Goal: Navigation & Orientation: Find specific page/section

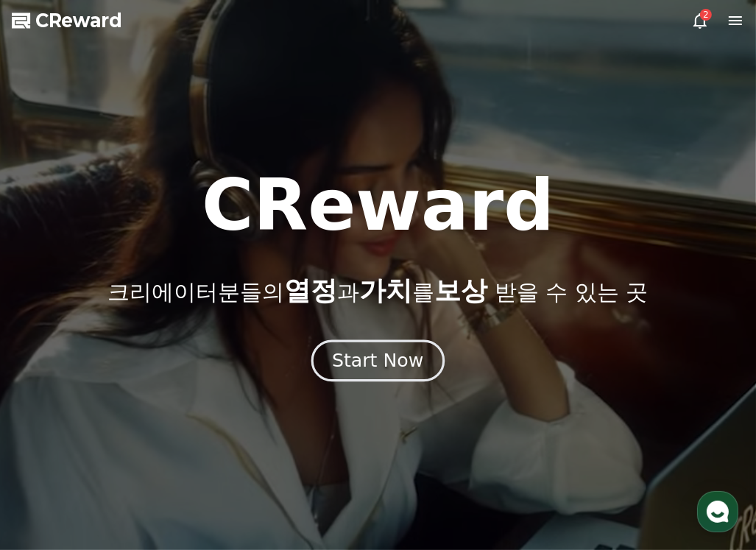
click at [383, 370] on div "Start Now" at bounding box center [377, 360] width 91 height 25
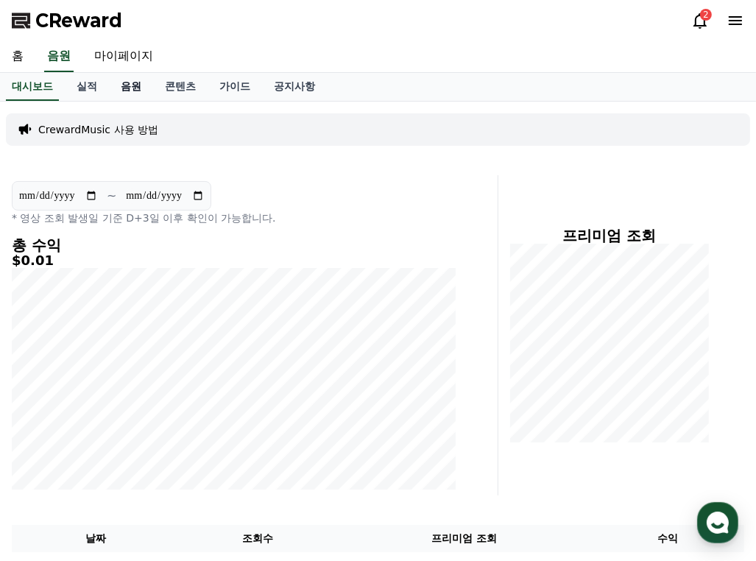
click at [136, 86] on link "음원" at bounding box center [131, 87] width 44 height 28
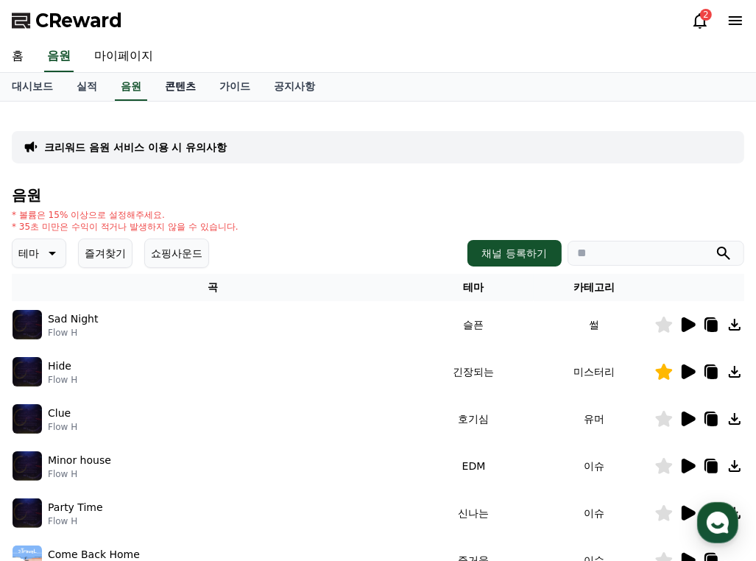
click at [190, 85] on link "콘텐츠" at bounding box center [180, 87] width 54 height 28
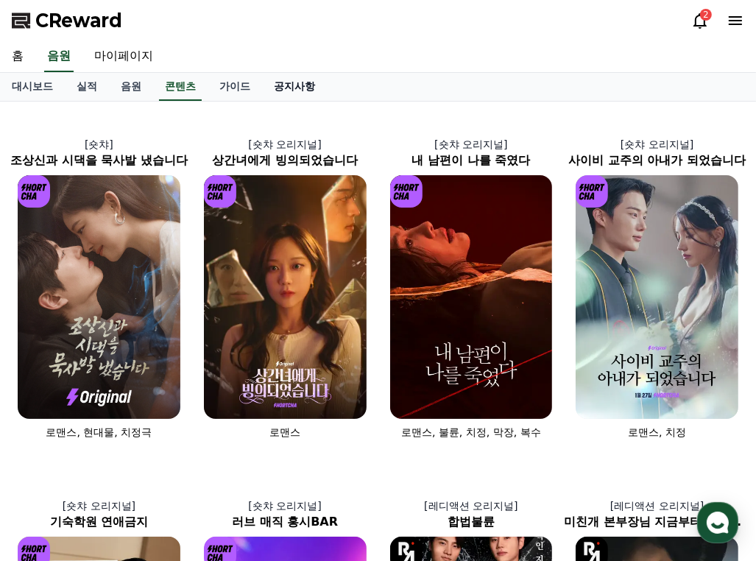
click at [269, 98] on link "공지사항" at bounding box center [294, 87] width 65 height 28
